Goal: Subscribe to service/newsletter

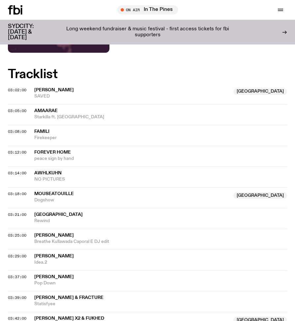
scroll to position [170, 0]
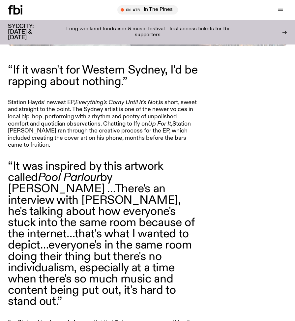
scroll to position [278, 0]
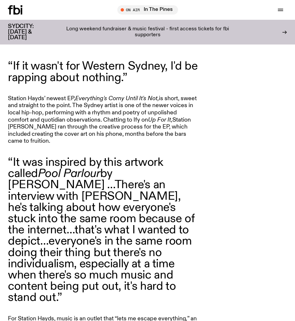
click at [202, 211] on div "“If it wasn't for Western Sydney, I'd be rapping about nothing.” Station [PERSO…" at bounding box center [147, 226] width 279 height 331
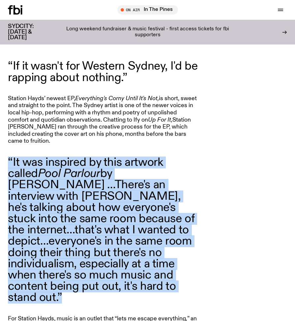
click at [202, 211] on div "“If it wasn't for Western Sydney, I'd be rapping about nothing.” Station [PERSO…" at bounding box center [147, 226] width 279 height 331
click at [231, 231] on div "“If it wasn't for Western Sydney, I'd be rapping about nothing.” Station [PERSO…" at bounding box center [147, 226] width 279 height 331
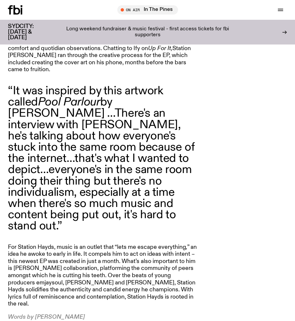
scroll to position [350, 0]
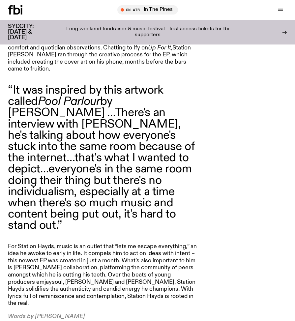
click at [212, 172] on div "“If it wasn't for Western Sydney, I'd be rapping about nothing.” Station [PERSO…" at bounding box center [147, 153] width 279 height 331
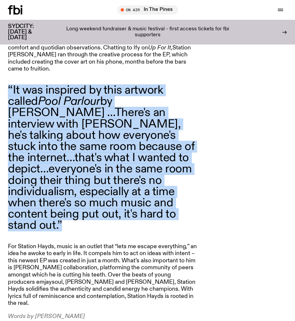
click at [212, 172] on div "“If it wasn't for Western Sydney, I'd be rapping about nothing.” Station [PERSO…" at bounding box center [147, 153] width 279 height 331
click at [240, 188] on div "“If it wasn't for Western Sydney, I'd be rapping about nothing.” Station [PERSO…" at bounding box center [147, 153] width 279 height 331
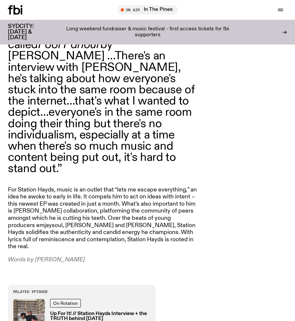
scroll to position [417, 0]
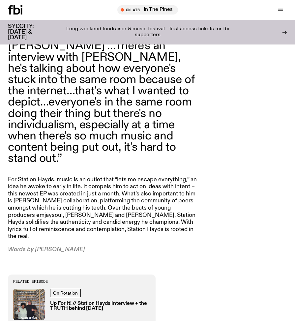
click at [240, 188] on div "“If it wasn't for Western Sydney, I'd be rapping about nothing.” Station [PERSO…" at bounding box center [147, 87] width 279 height 331
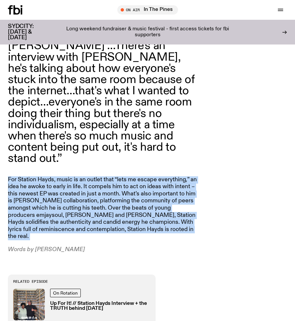
click at [240, 188] on div "“If it wasn't for Western Sydney, I'd be rapping about nothing.” Station [PERSO…" at bounding box center [147, 87] width 279 height 331
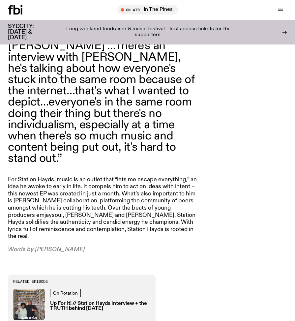
click at [210, 181] on div "“If it wasn't for Western Sydney, I'd be rapping about nothing.” Station [PERSO…" at bounding box center [147, 87] width 279 height 331
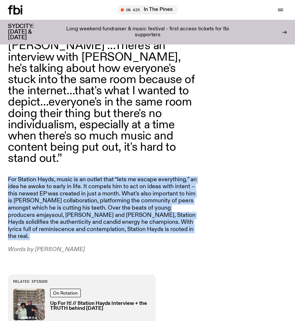
click at [210, 181] on div "“If it wasn't for Western Sydney, I'd be rapping about nothing.” Station [PERSO…" at bounding box center [147, 87] width 279 height 331
click at [234, 182] on div "“If it wasn't for Western Sydney, I'd be rapping about nothing.” Station [PERSO…" at bounding box center [147, 87] width 279 height 331
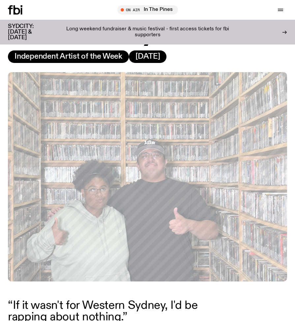
scroll to position [40, 0]
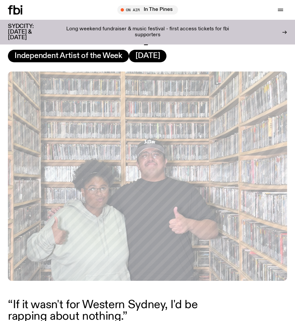
click at [196, 299] on p "“If it wasn't for Western Sydney, I'd be rapping about nothing.”" at bounding box center [103, 310] width 190 height 22
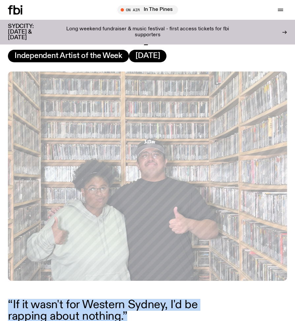
click at [196, 299] on p "“If it wasn't for Western Sydney, I'd be rapping about nothing.”" at bounding box center [103, 310] width 190 height 22
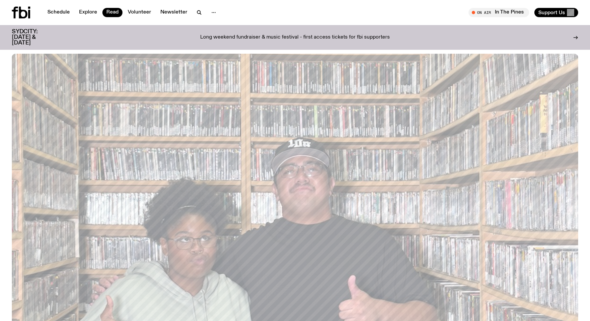
scroll to position [11, 0]
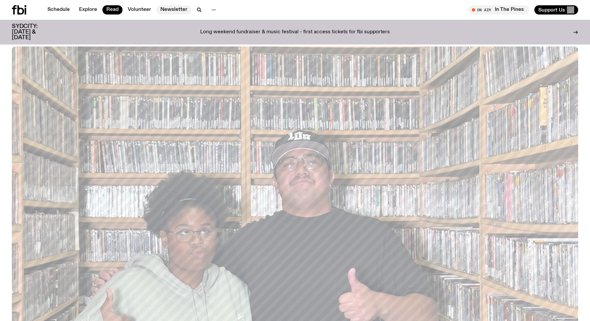
click at [174, 10] on link "Newsletter" at bounding box center [173, 9] width 35 height 9
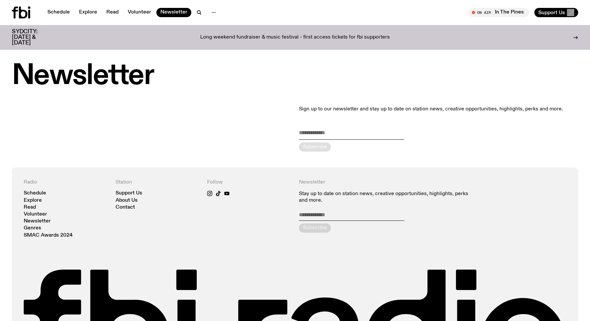
click at [294, 135] on input "email" at bounding box center [351, 134] width 105 height 11
type input "**********"
click at [294, 145] on div "submit" at bounding box center [315, 146] width 32 height 9
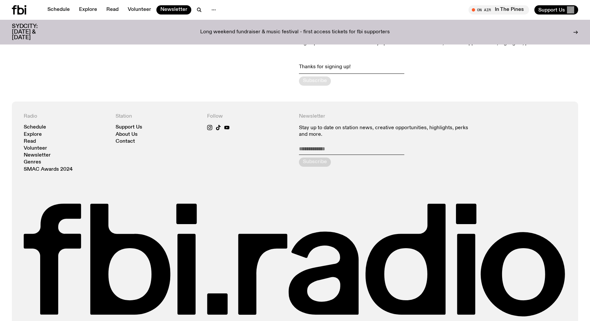
scroll to position [64, 0]
